Goal: Navigation & Orientation: Go to known website

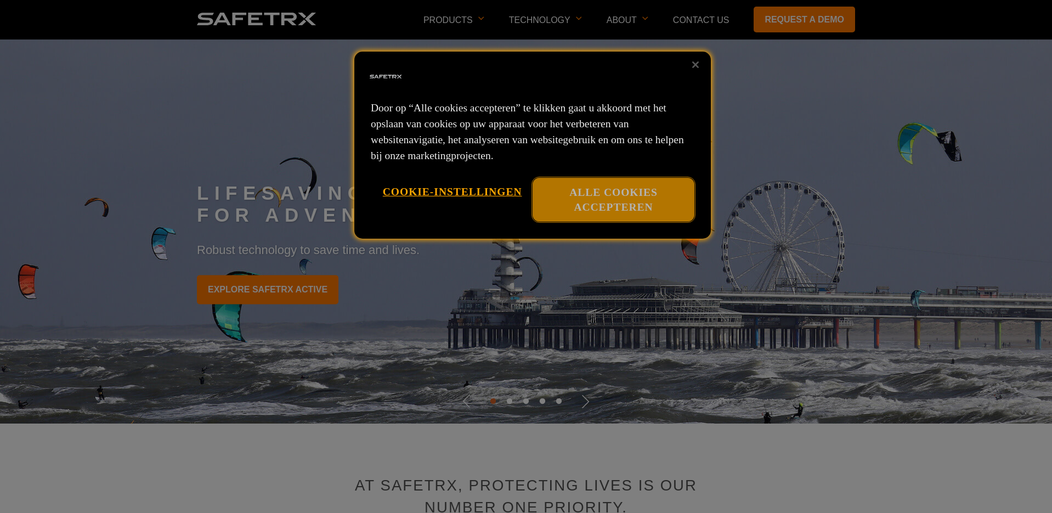
click at [577, 203] on button "Alle cookies accepteren" at bounding box center [614, 200] width 162 height 44
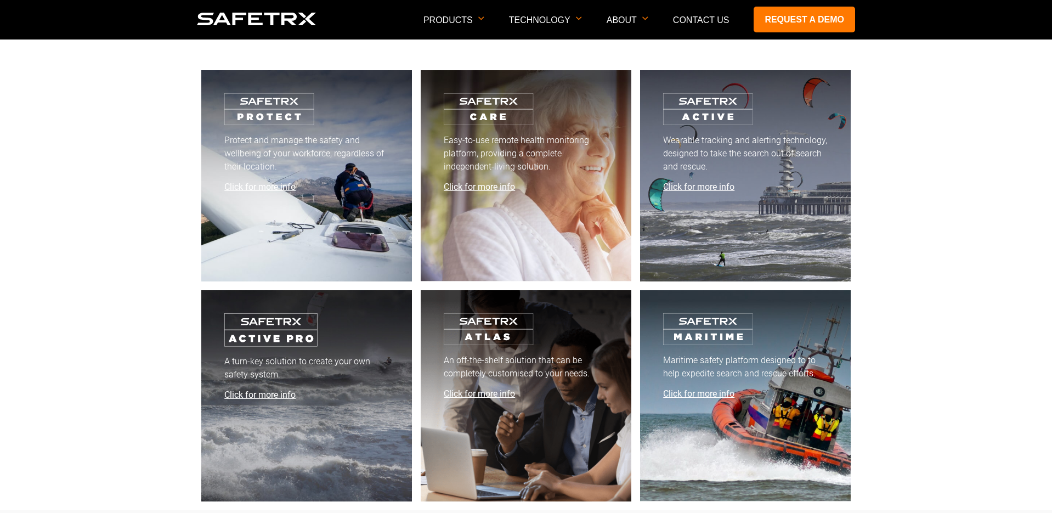
scroll to position [4171, 0]
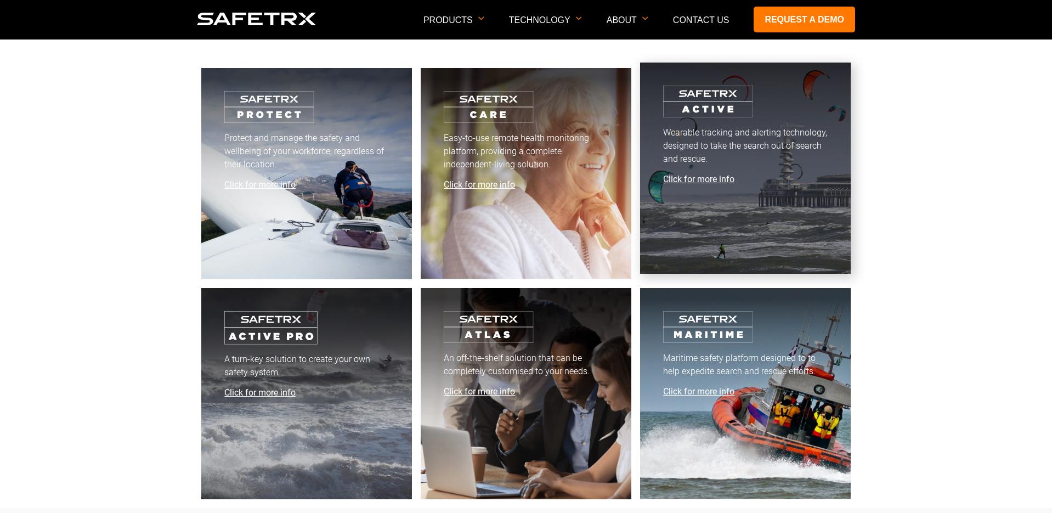
click at [709, 110] on img at bounding box center [708, 102] width 90 height 32
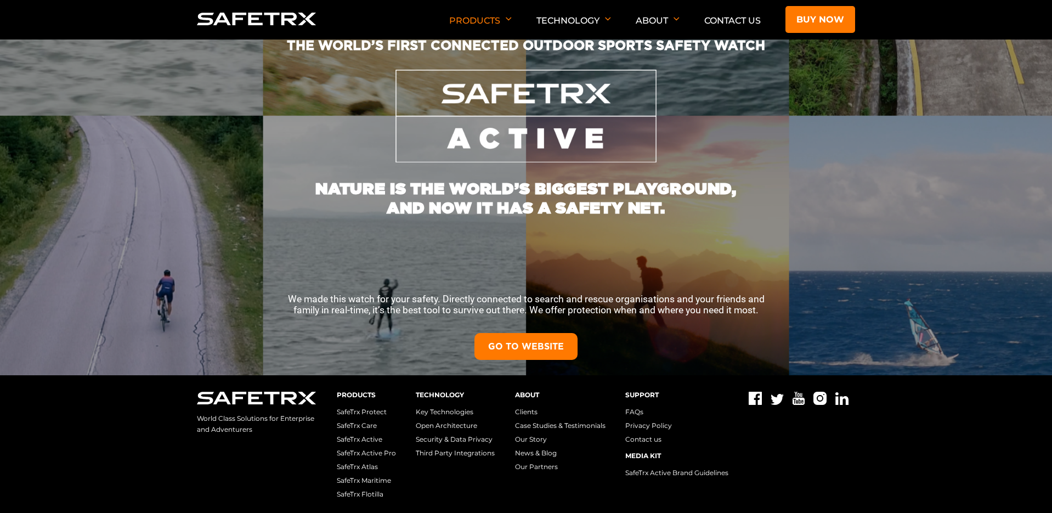
scroll to position [140, 0]
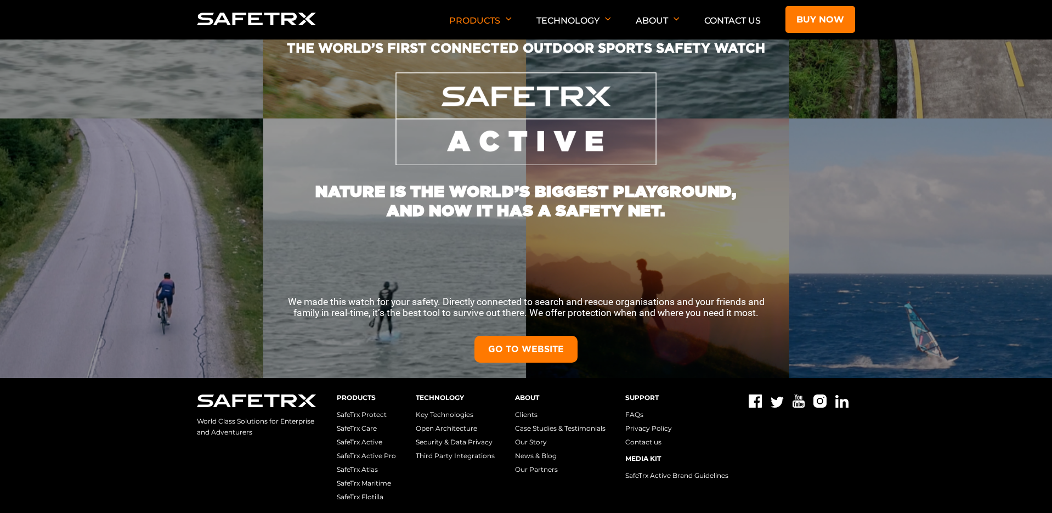
click at [548, 343] on link "GO TO WEBSITE" at bounding box center [525, 349] width 103 height 27
